Goal: Entertainment & Leisure: Consume media (video, audio)

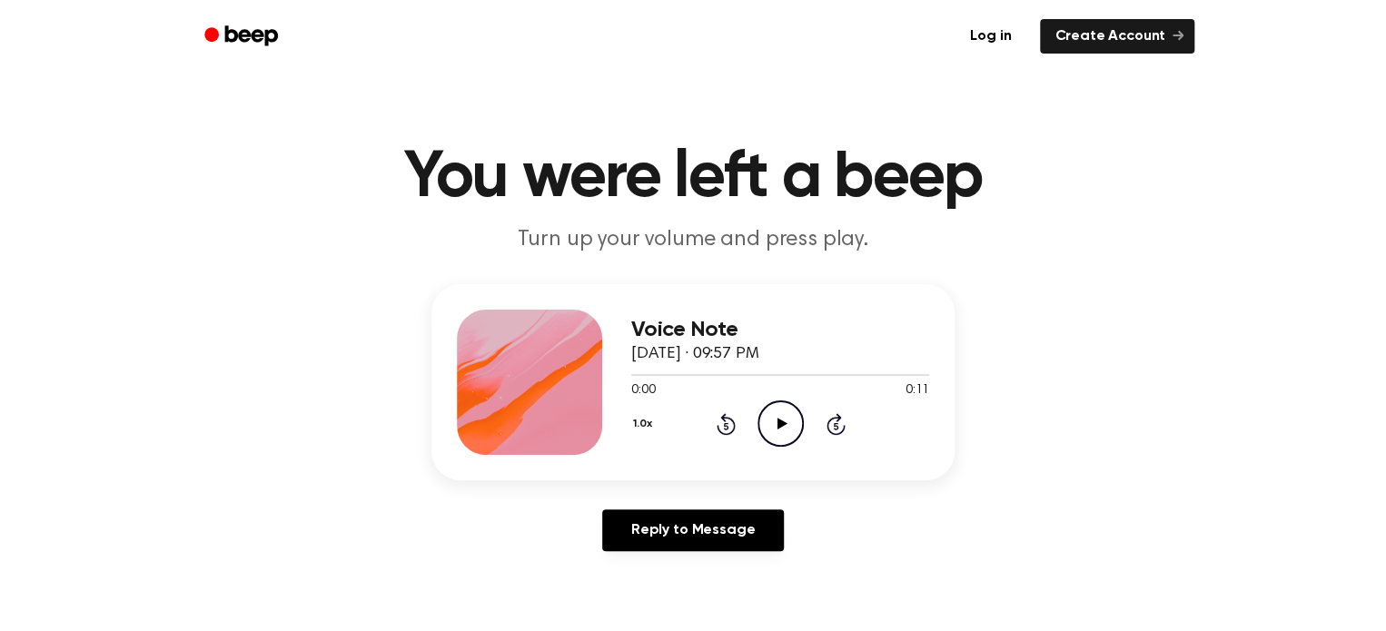
click at [764, 429] on icon "Play Audio" at bounding box center [780, 423] width 46 height 46
click at [773, 419] on icon "Play Audio" at bounding box center [780, 423] width 46 height 46
click at [760, 408] on icon "Play Audio" at bounding box center [780, 423] width 46 height 46
click at [767, 430] on icon "Play Audio" at bounding box center [780, 423] width 46 height 46
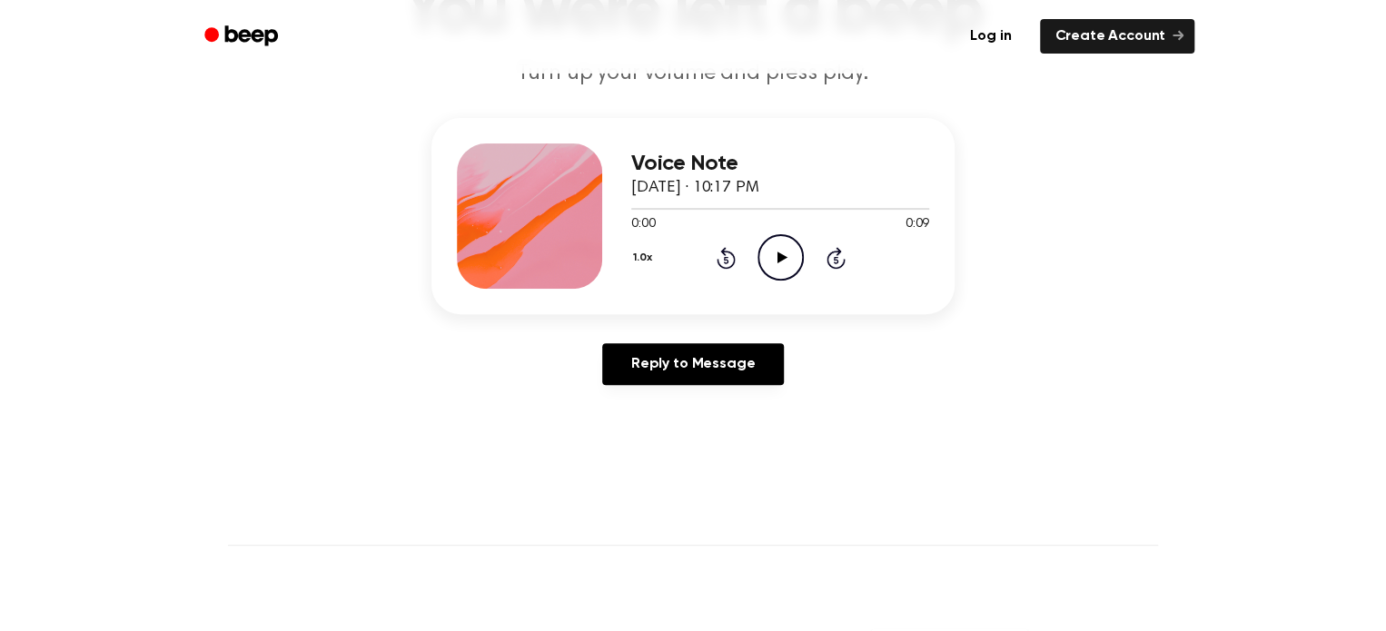
scroll to position [220, 0]
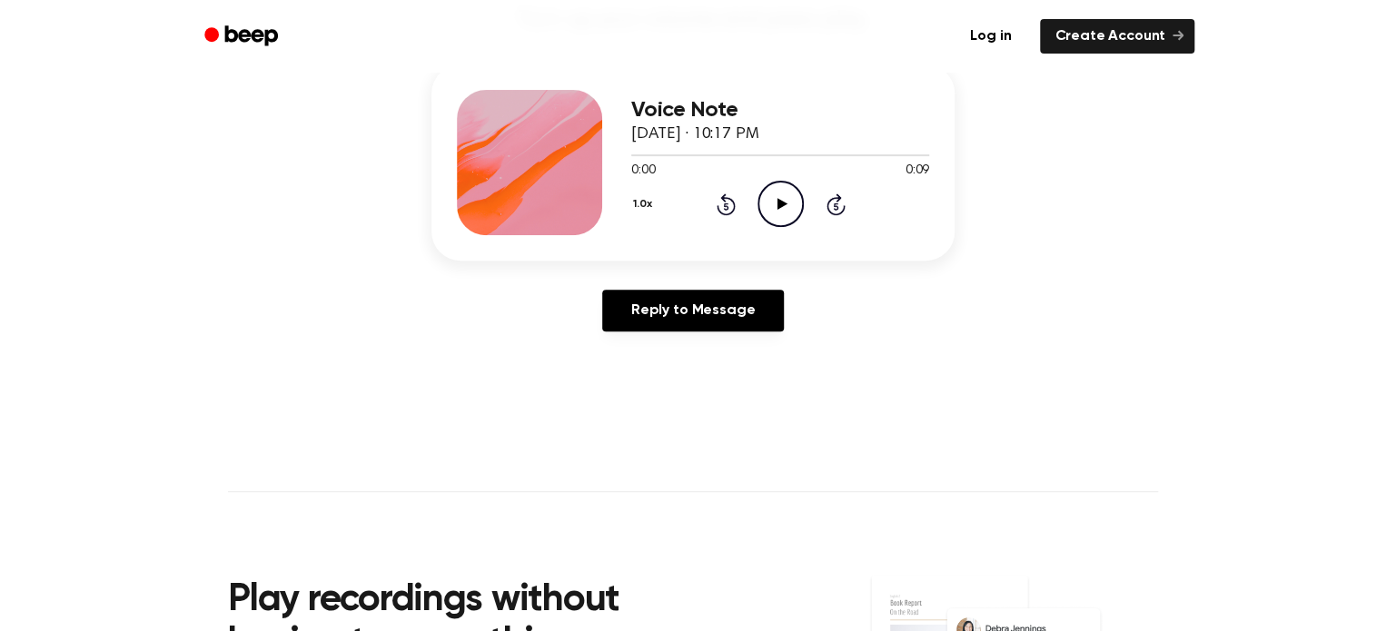
click at [787, 202] on icon "Play Audio" at bounding box center [780, 204] width 46 height 46
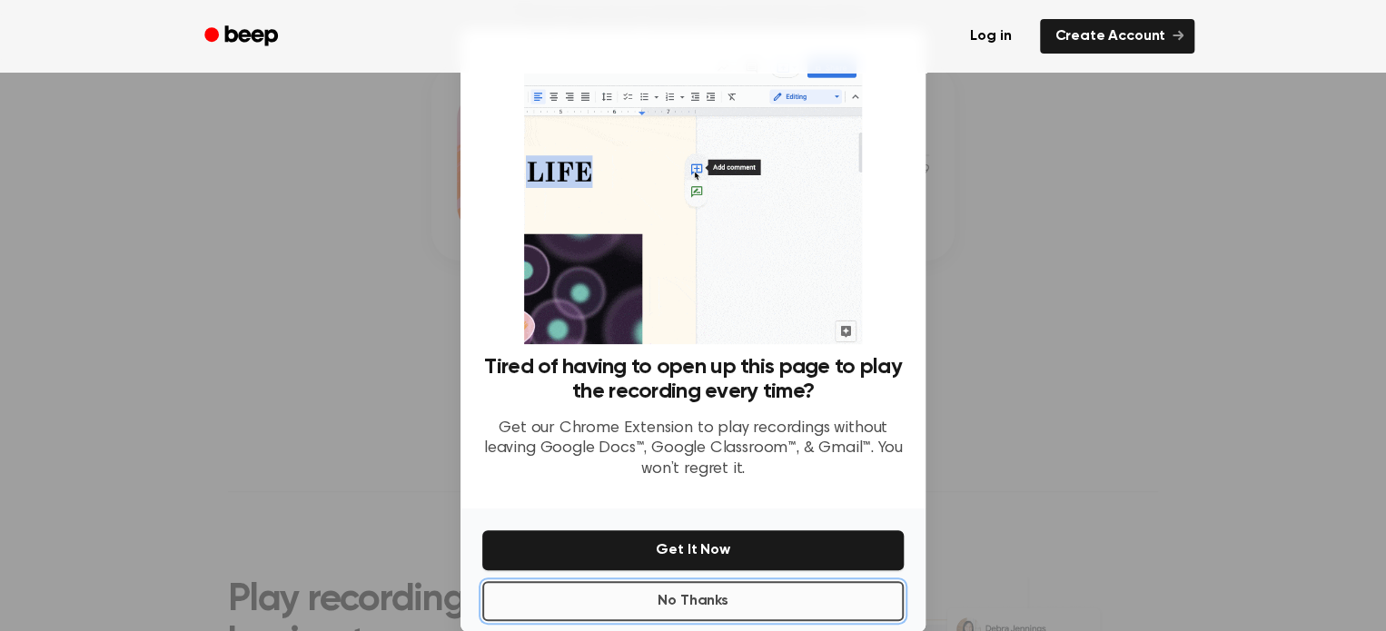
click at [682, 605] on button "No Thanks" at bounding box center [692, 601] width 421 height 40
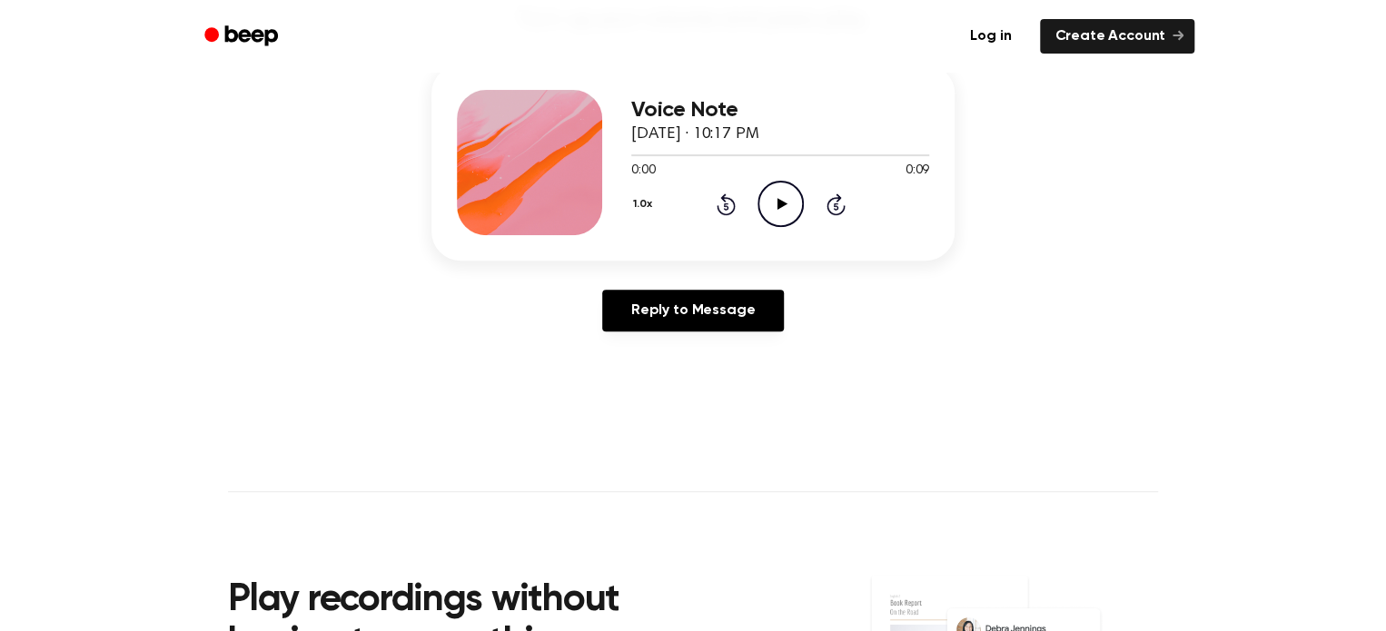
click at [766, 204] on icon "Play Audio" at bounding box center [780, 204] width 46 height 46
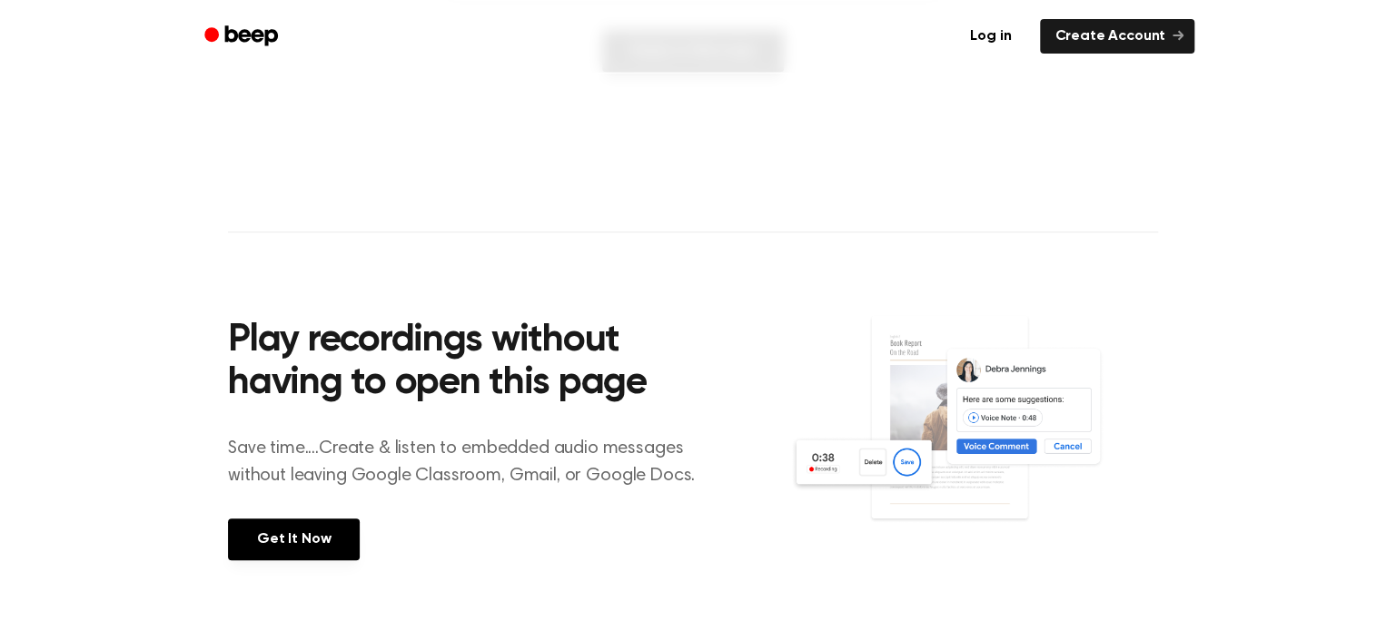
scroll to position [0, 0]
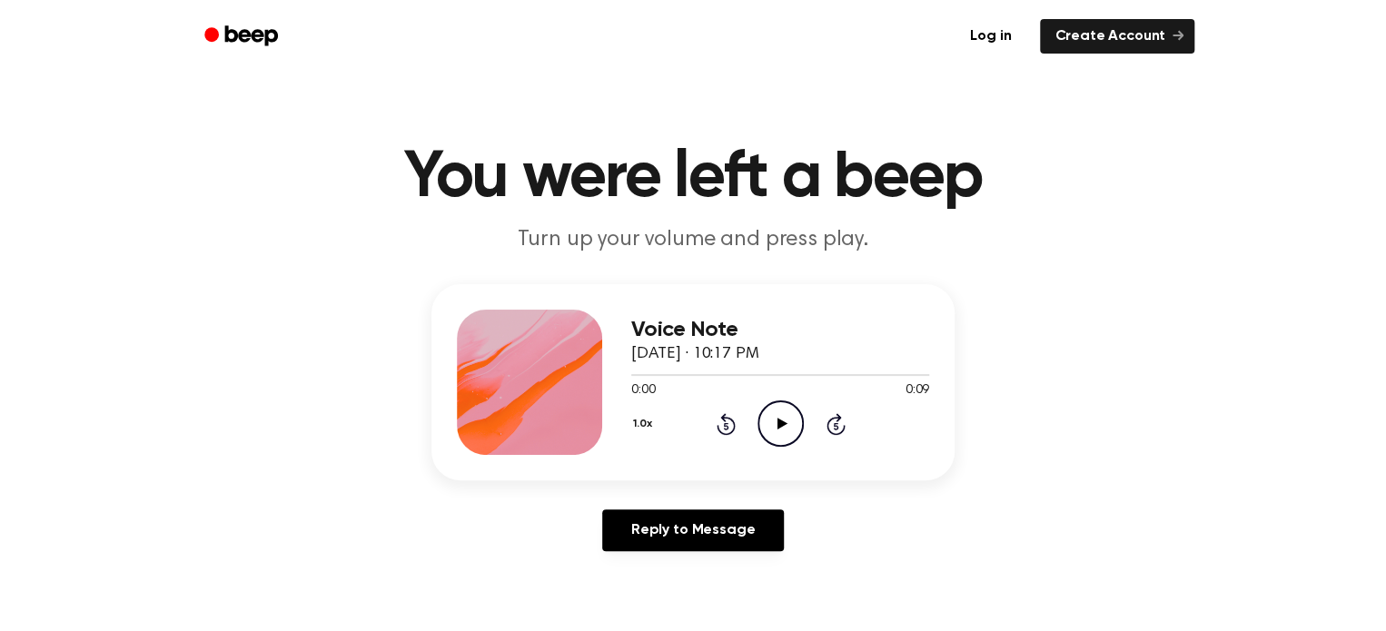
click at [766, 408] on icon "Play Audio" at bounding box center [780, 423] width 46 height 46
click at [778, 430] on icon "Play Audio" at bounding box center [780, 423] width 46 height 46
click at [784, 441] on icon "Play Audio" at bounding box center [780, 423] width 46 height 46
click at [775, 431] on icon "Play Audio" at bounding box center [780, 423] width 46 height 46
click at [776, 414] on icon "Play Audio" at bounding box center [780, 423] width 46 height 46
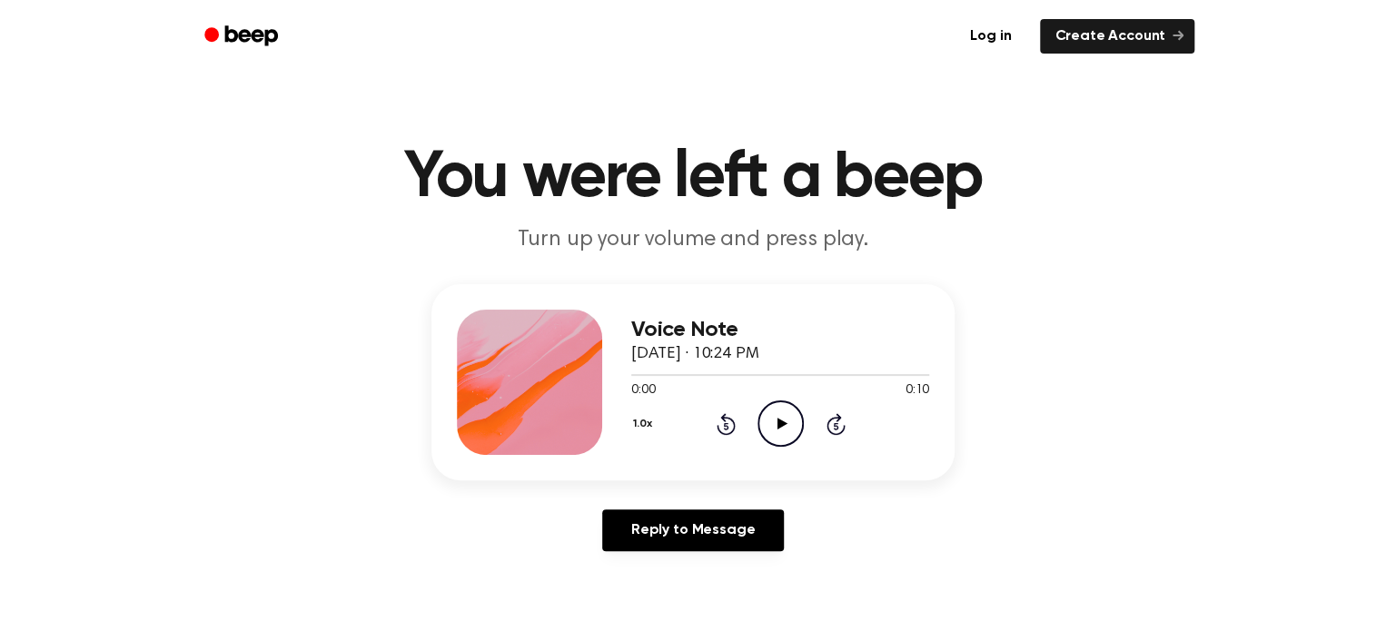
click at [776, 435] on icon "Play Audio" at bounding box center [780, 423] width 46 height 46
